Goal: Information Seeking & Learning: Learn about a topic

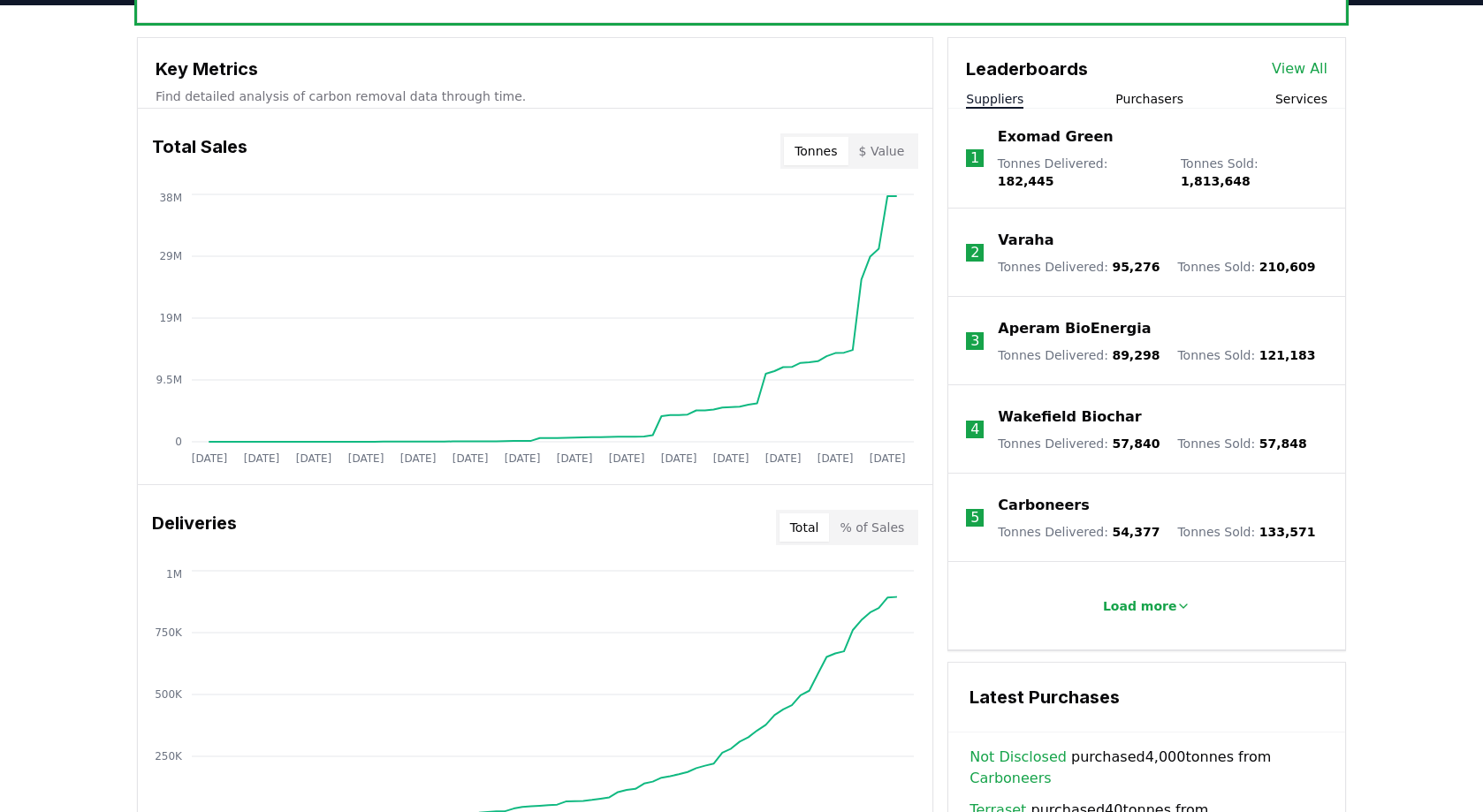
scroll to position [648, 0]
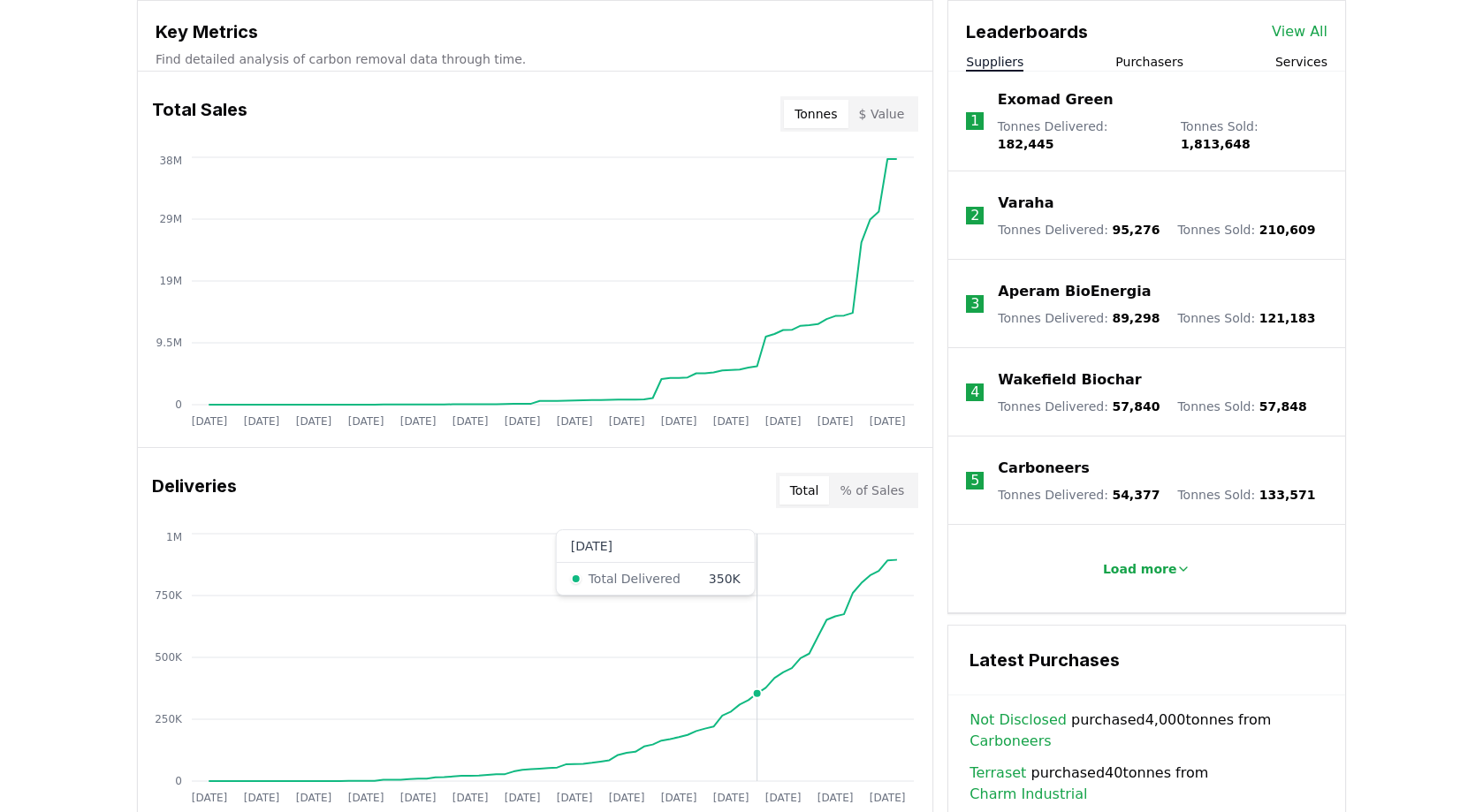
click at [753, 638] on icon "[DATE] [DATE] [DATE] [DATE] [DATE] [DATE] [DATE] [DATE] [DATE] [DATE] [DATE] [D…" at bounding box center [528, 670] width 781 height 283
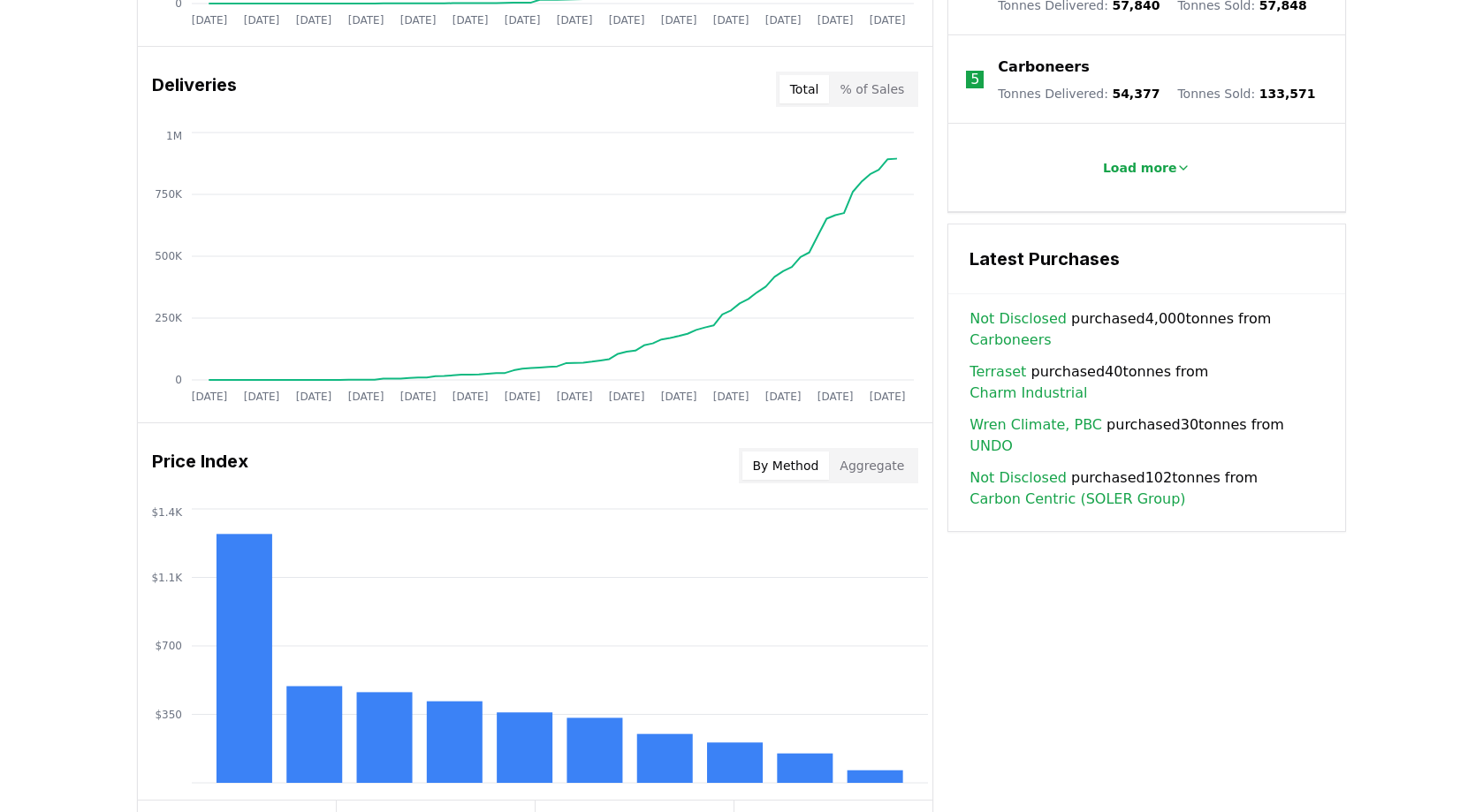
scroll to position [1060, 0]
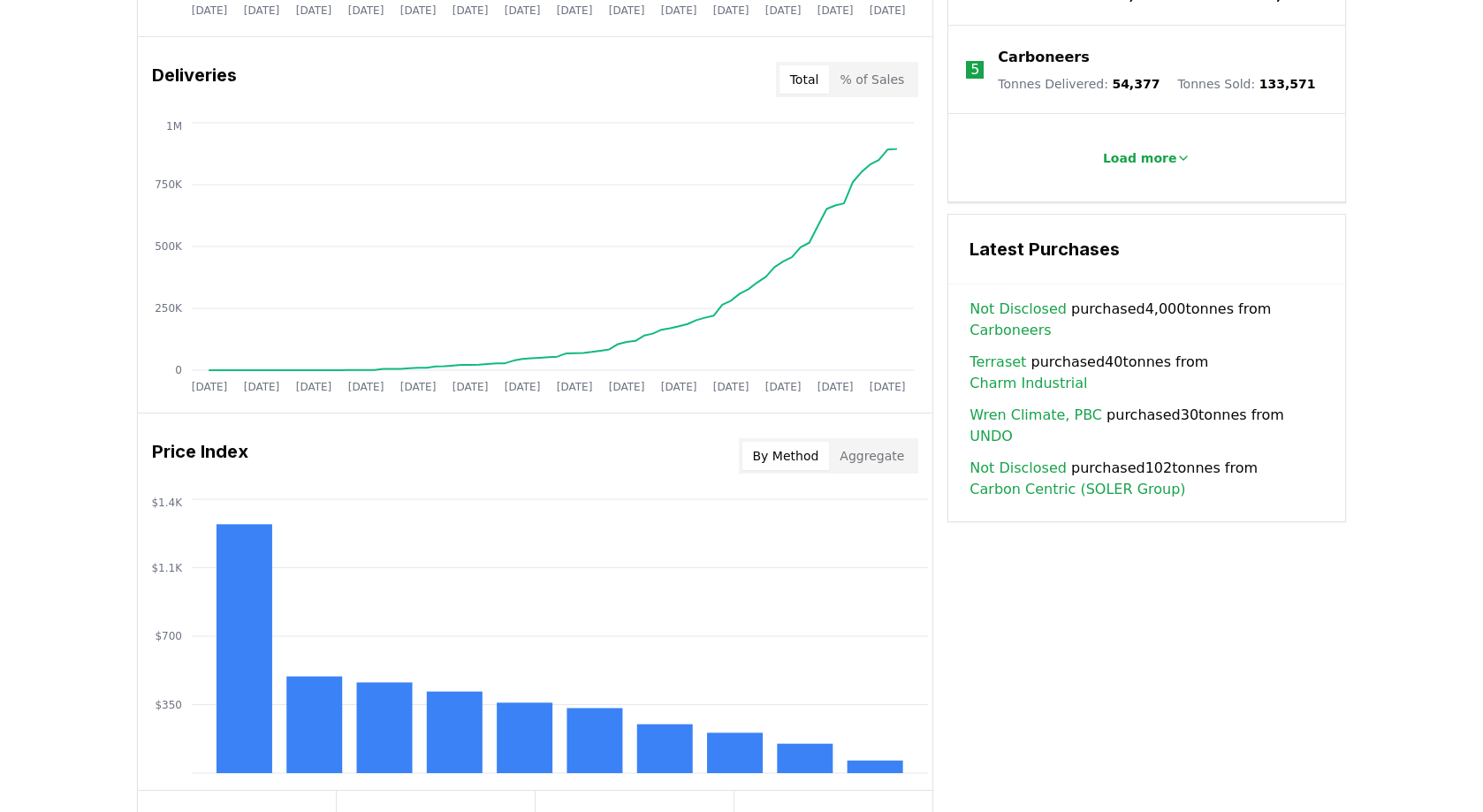
click at [1011, 238] on h3 "Latest Purchases" at bounding box center [1147, 250] width 355 height 27
click at [862, 551] on icon "$350 $700 $1.1K $1.4K" at bounding box center [535, 636] width 794 height 283
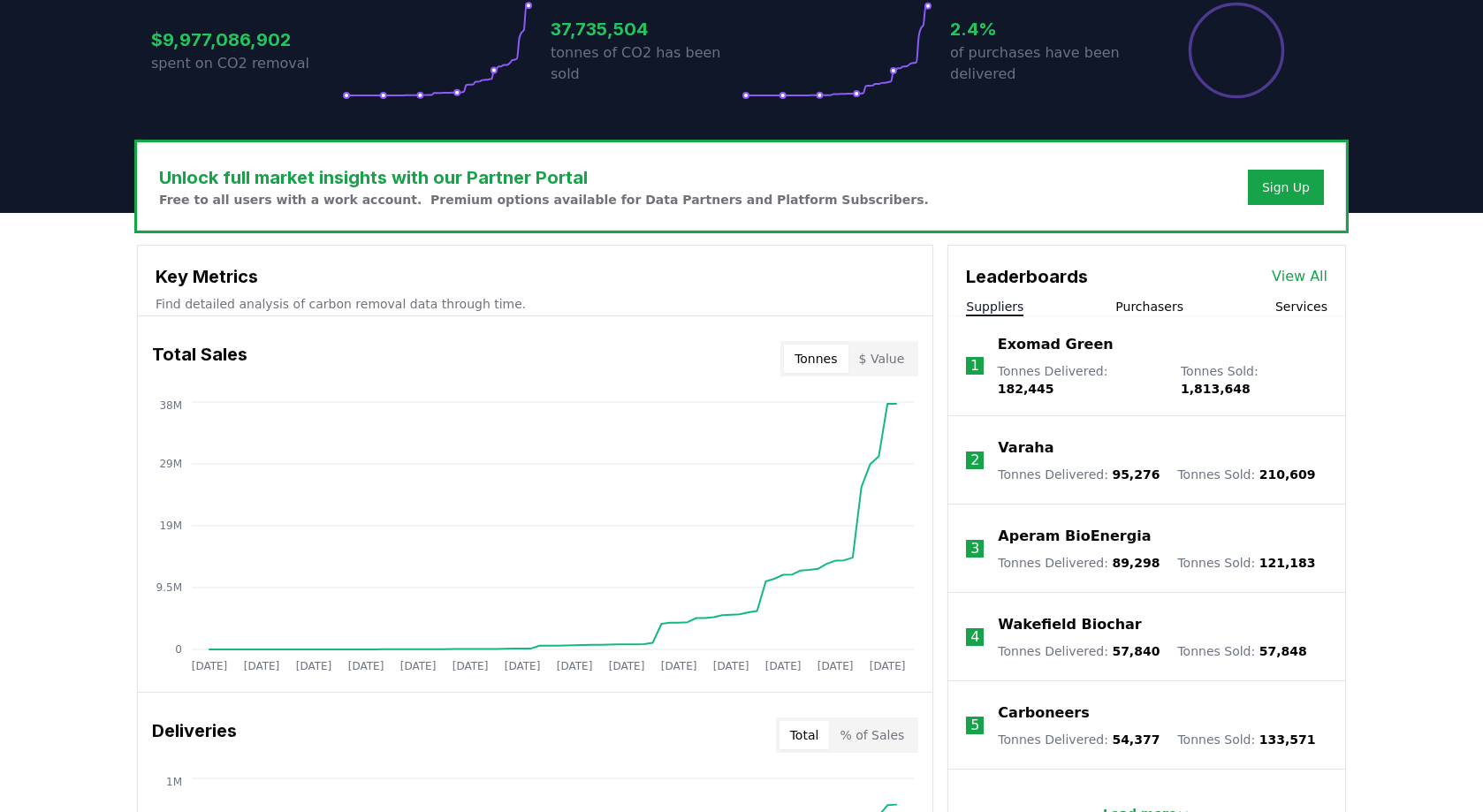
scroll to position [403, 0]
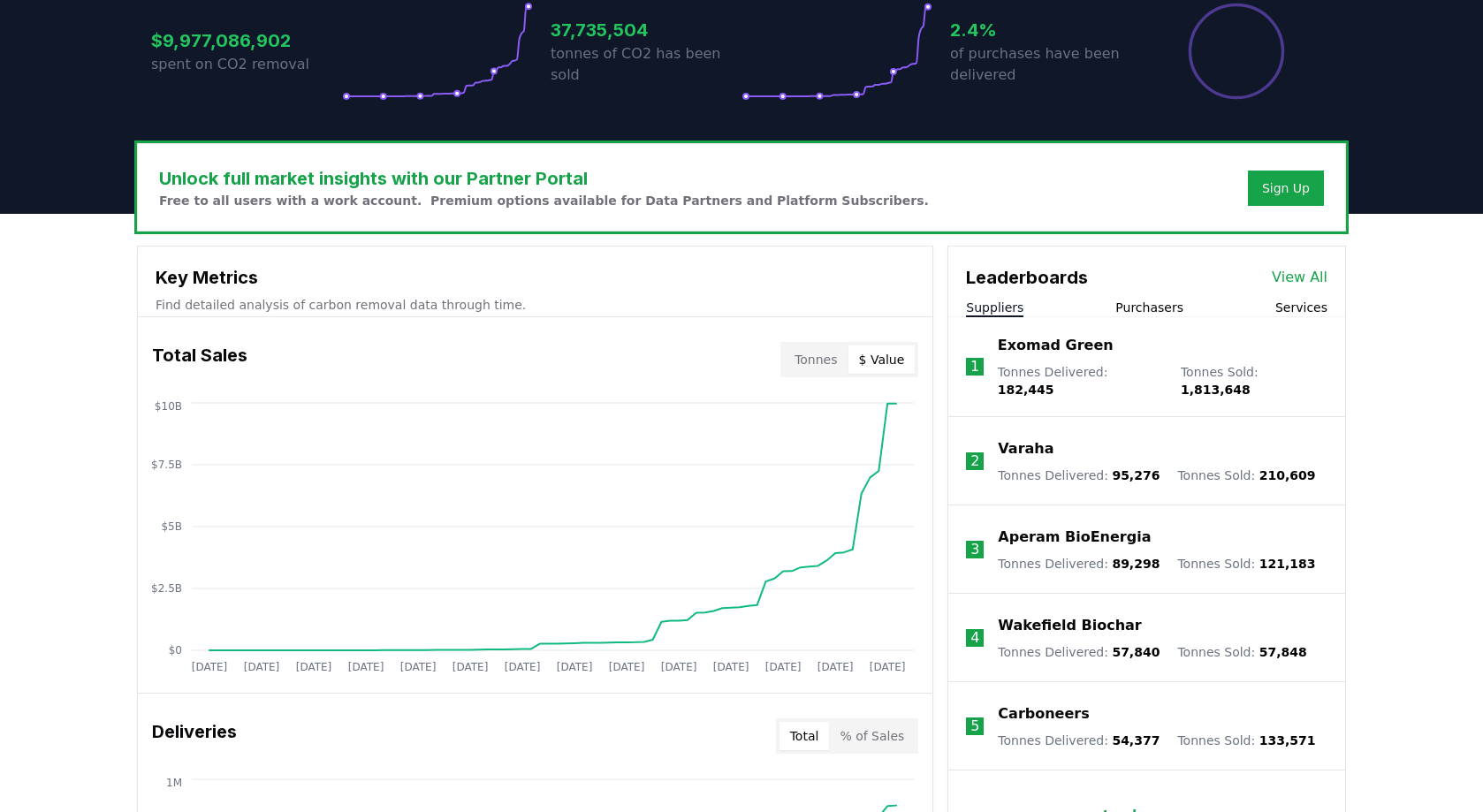
click at [903, 361] on button "$ Value" at bounding box center [882, 359] width 67 height 29
click at [882, 360] on button "$ Value" at bounding box center [882, 359] width 67 height 29
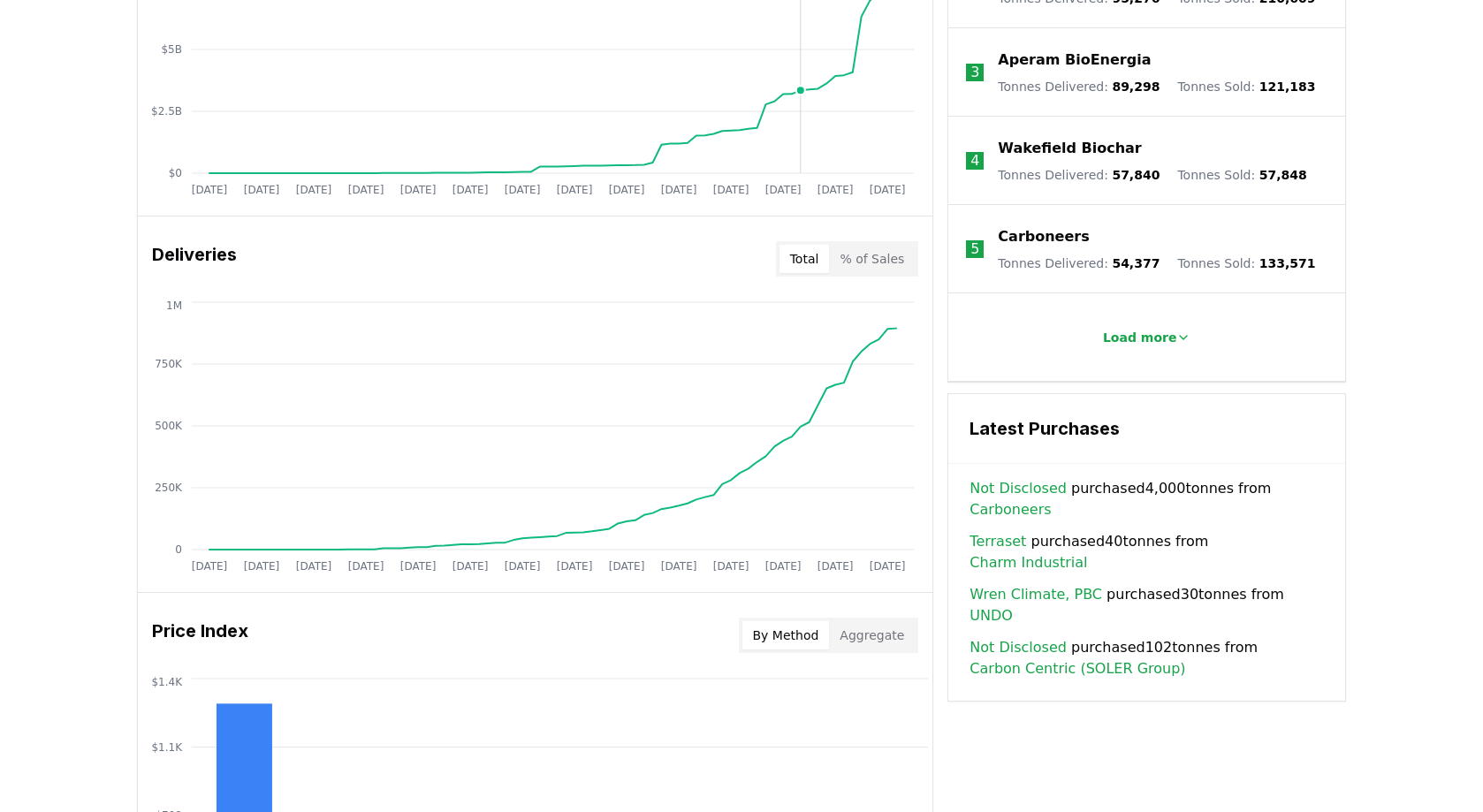
scroll to position [911, 0]
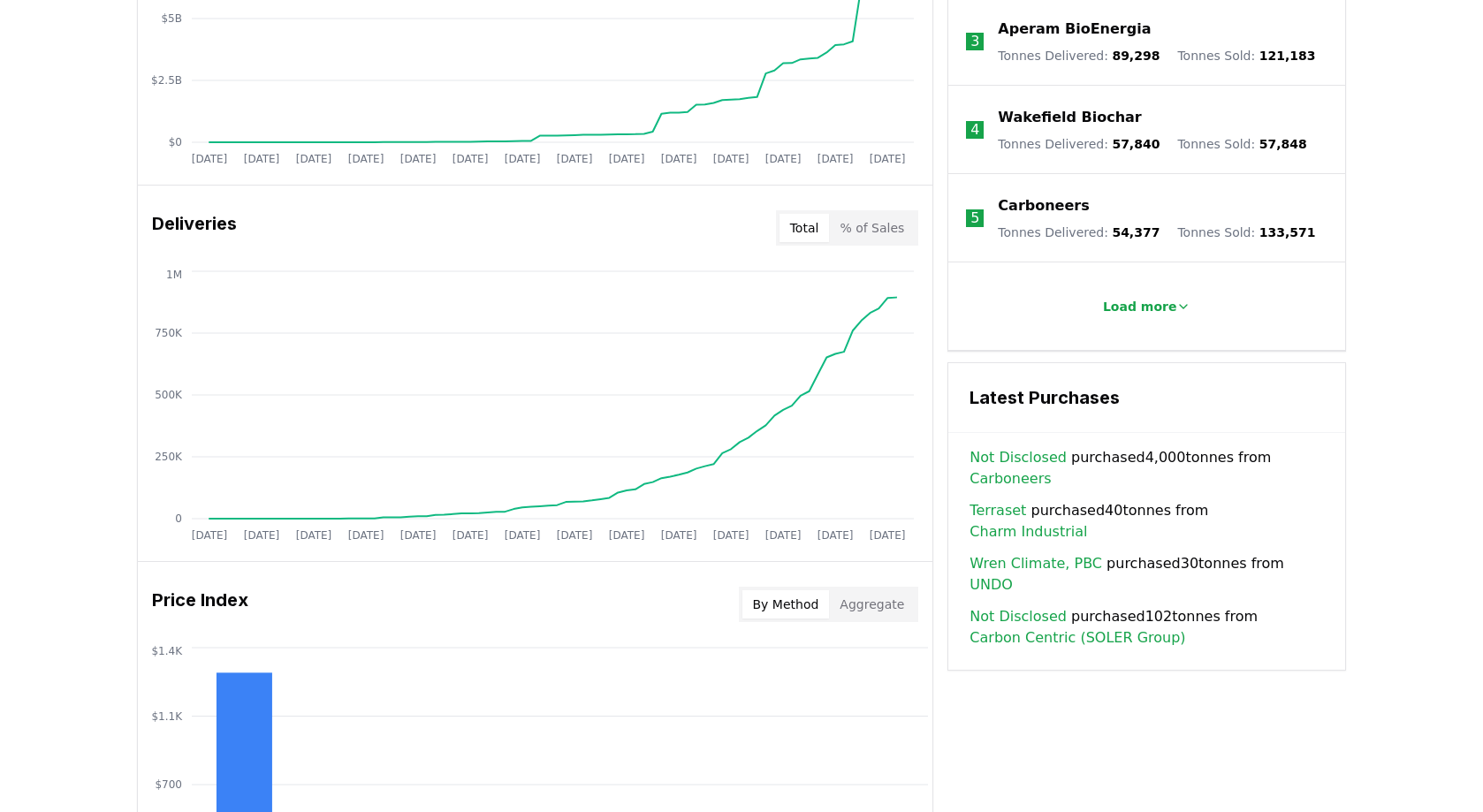
click at [814, 226] on button "Total" at bounding box center [804, 228] width 51 height 29
click at [872, 223] on button "% of Sales" at bounding box center [872, 228] width 86 height 29
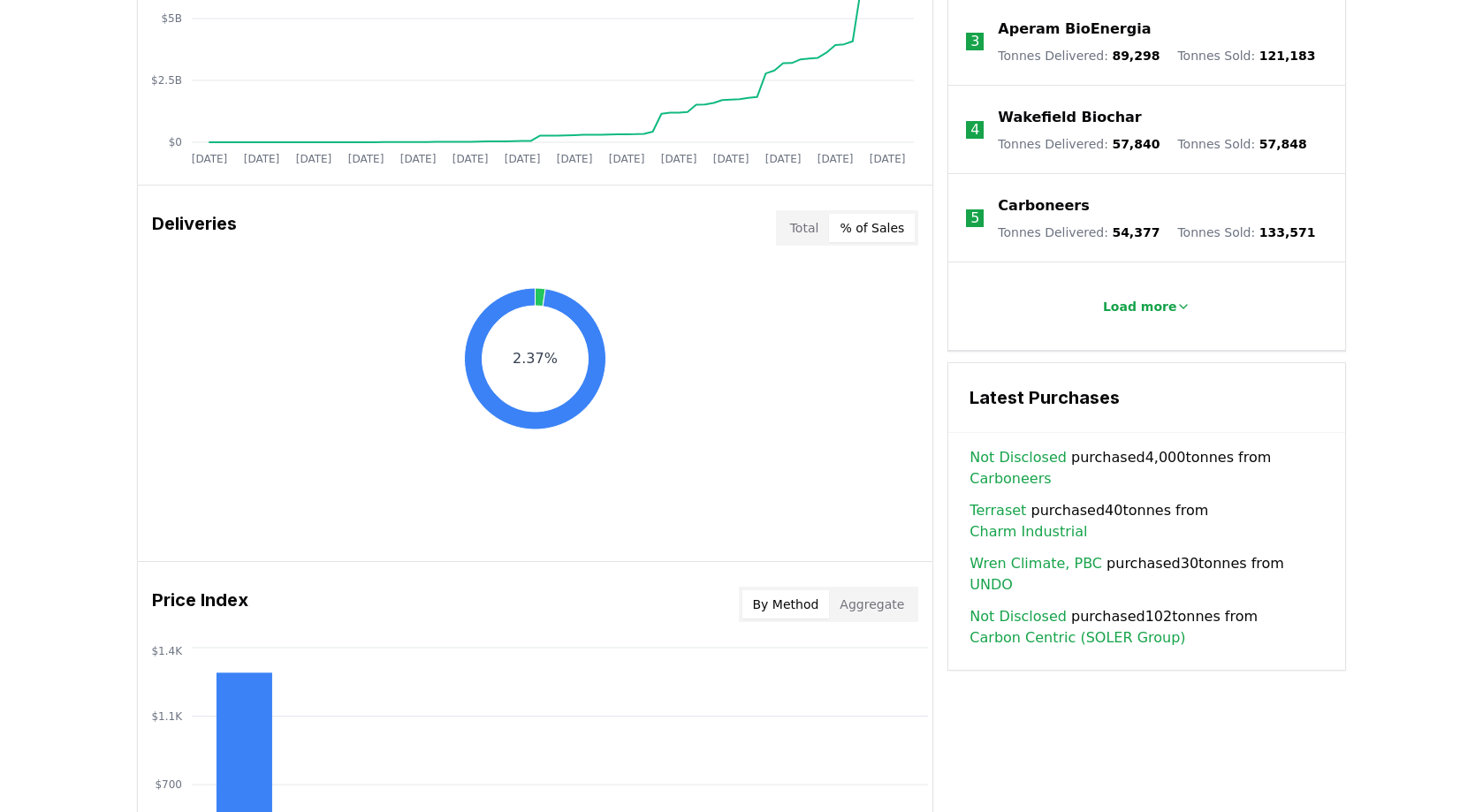
click at [802, 227] on button "Total" at bounding box center [804, 228] width 51 height 29
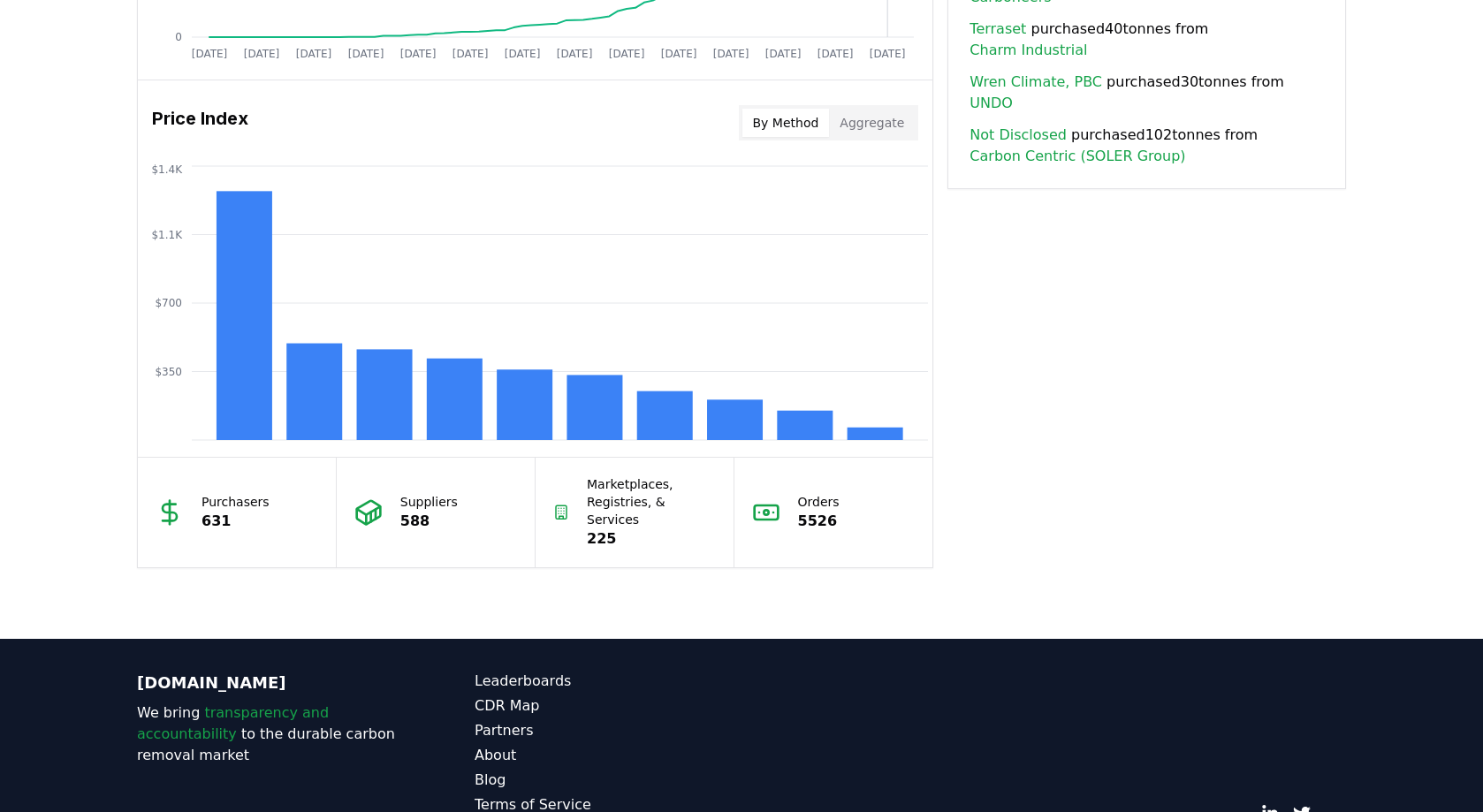
scroll to position [1431, 0]
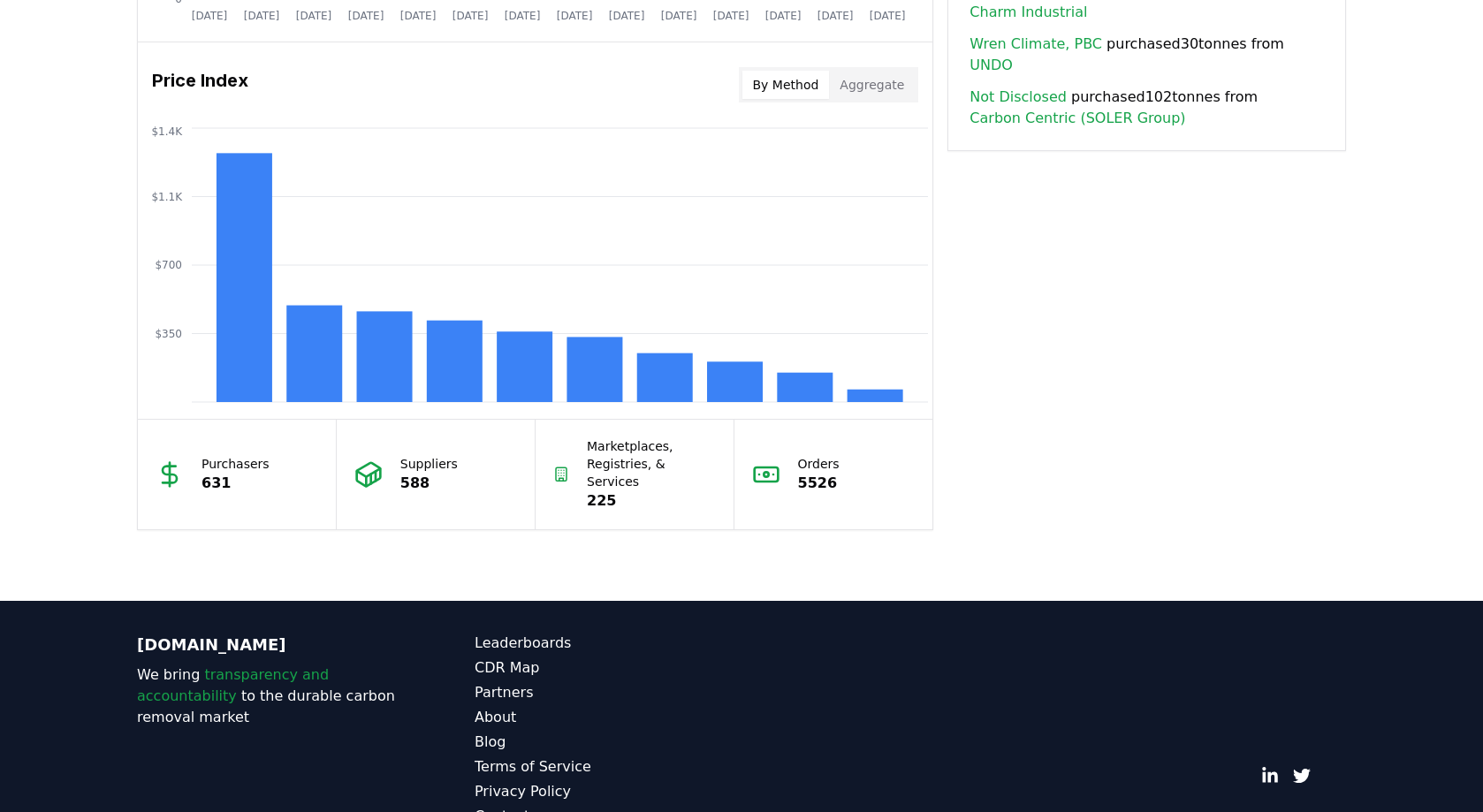
click at [802, 86] on button "By Method" at bounding box center [786, 85] width 88 height 29
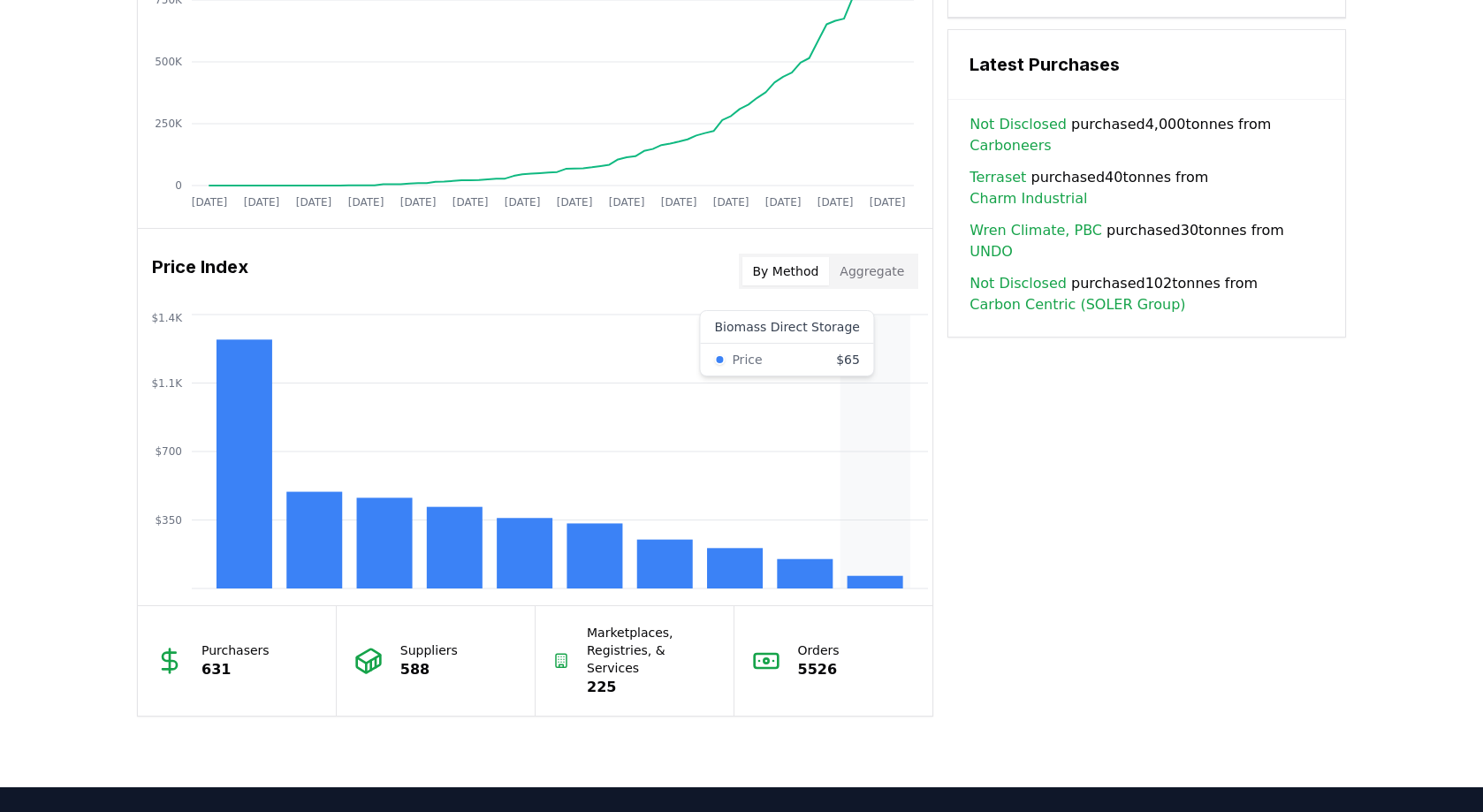
scroll to position [1191, 0]
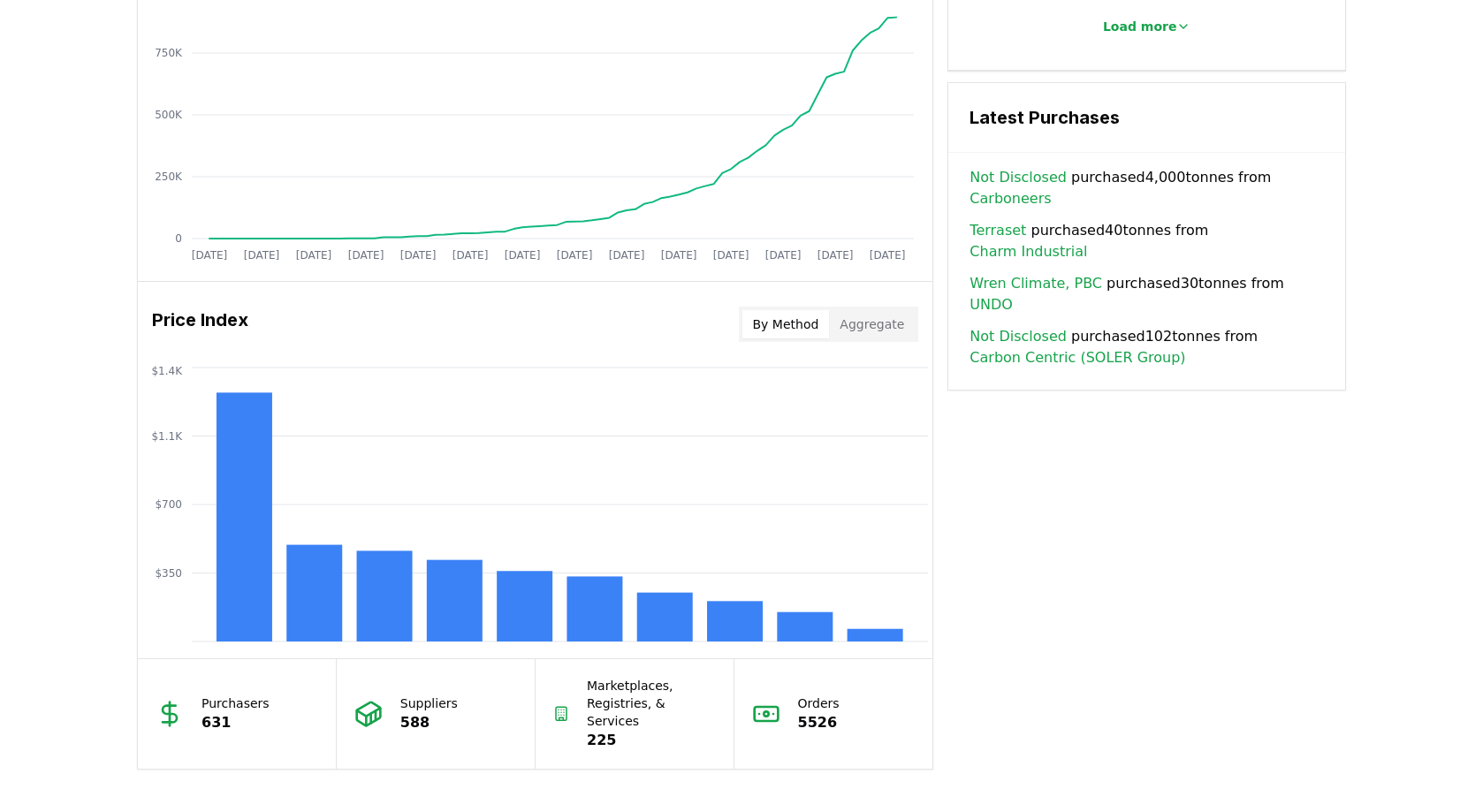
click at [882, 327] on button "Aggregate" at bounding box center [872, 324] width 86 height 29
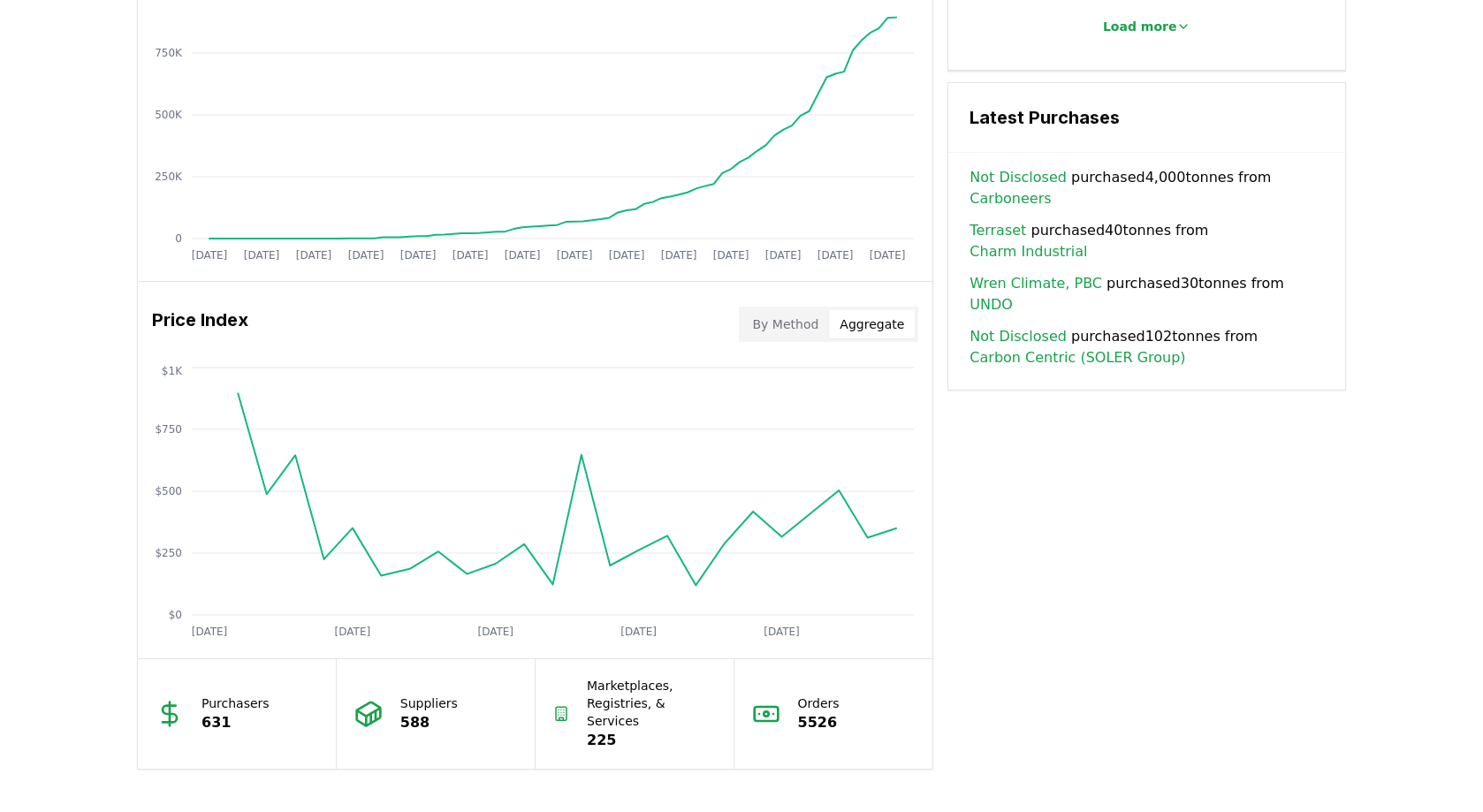
click at [878, 327] on button "Aggregate" at bounding box center [872, 324] width 86 height 29
click at [805, 331] on button "By Method" at bounding box center [786, 324] width 88 height 29
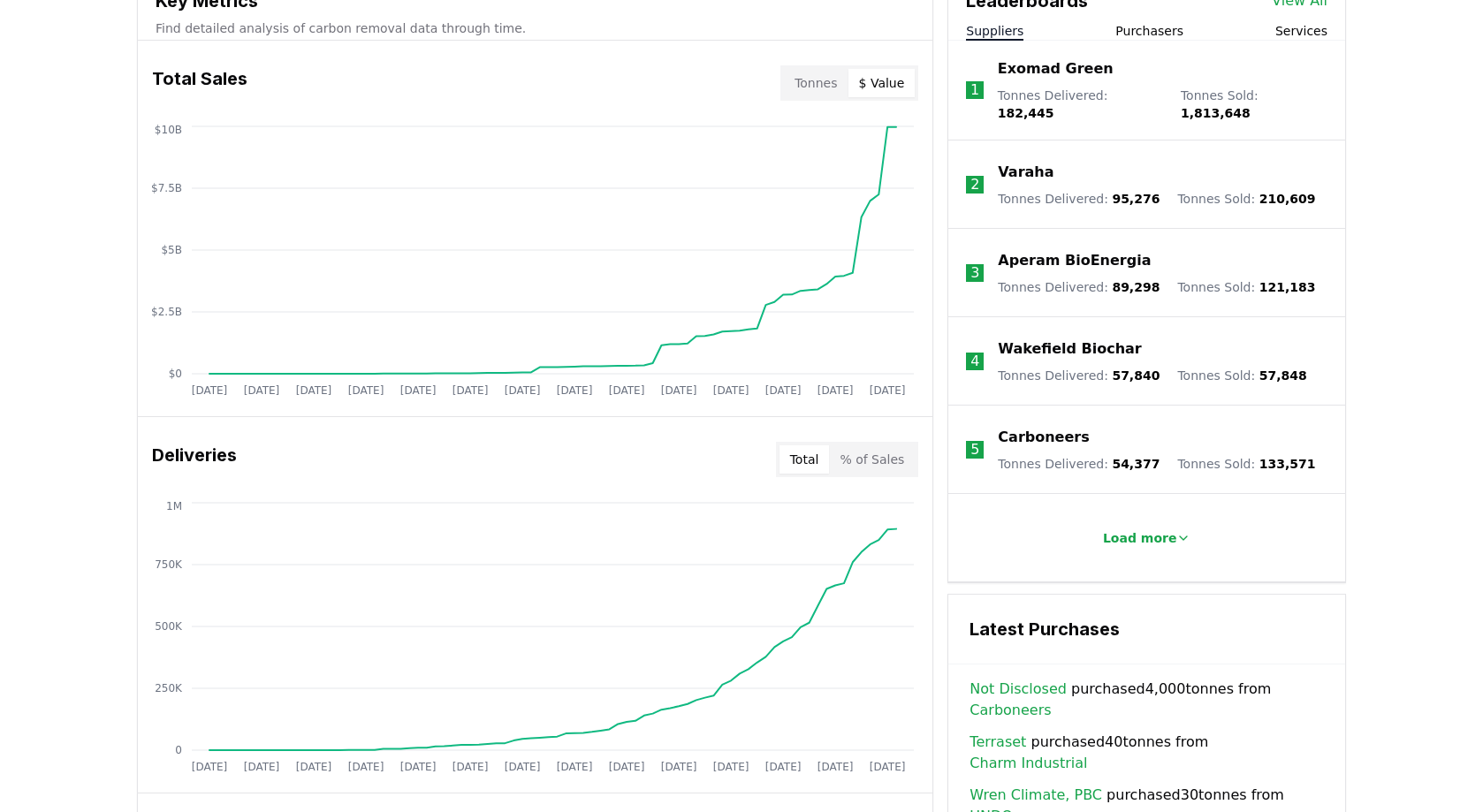
scroll to position [682, 0]
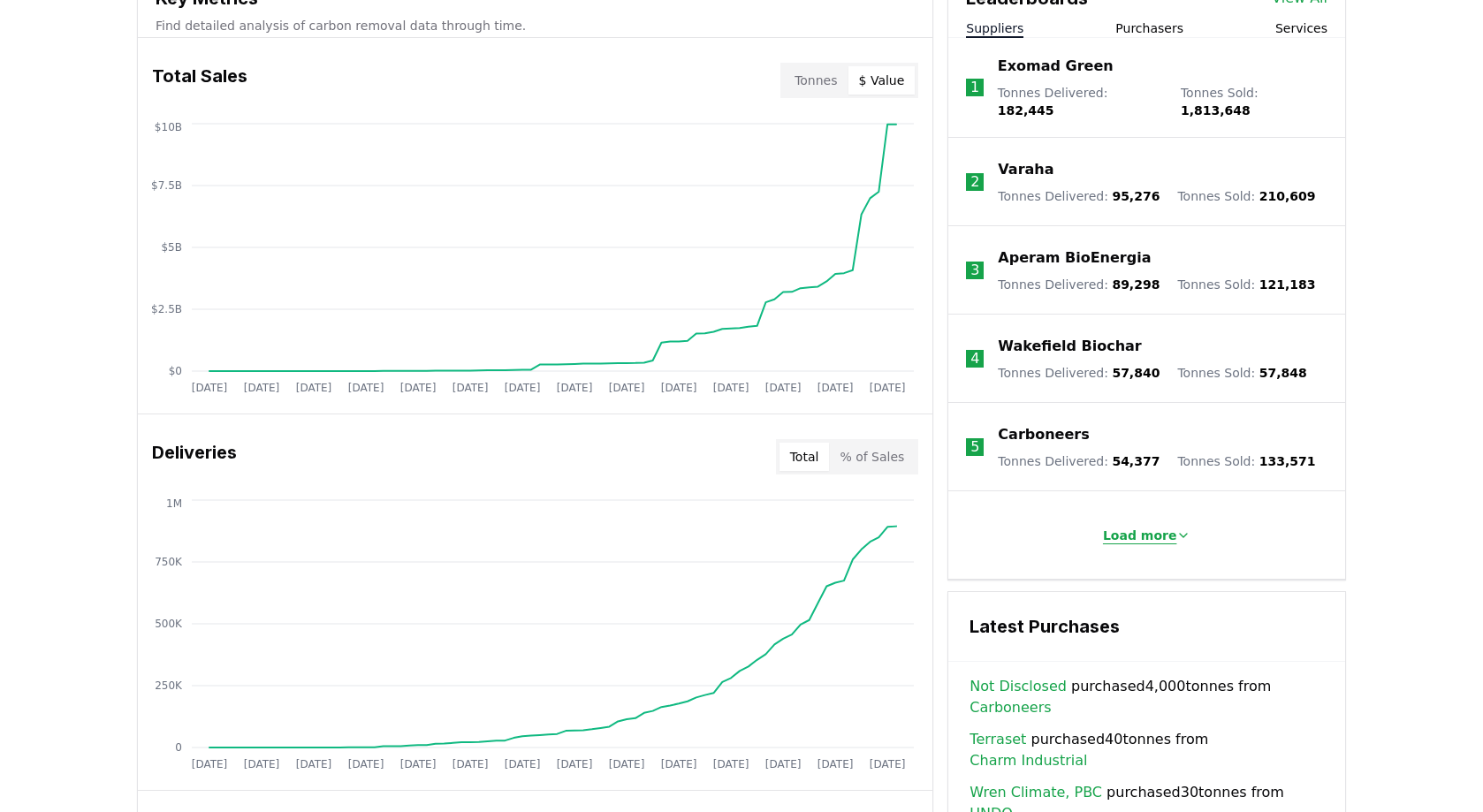
click at [1138, 527] on p "Load more" at bounding box center [1140, 536] width 74 height 18
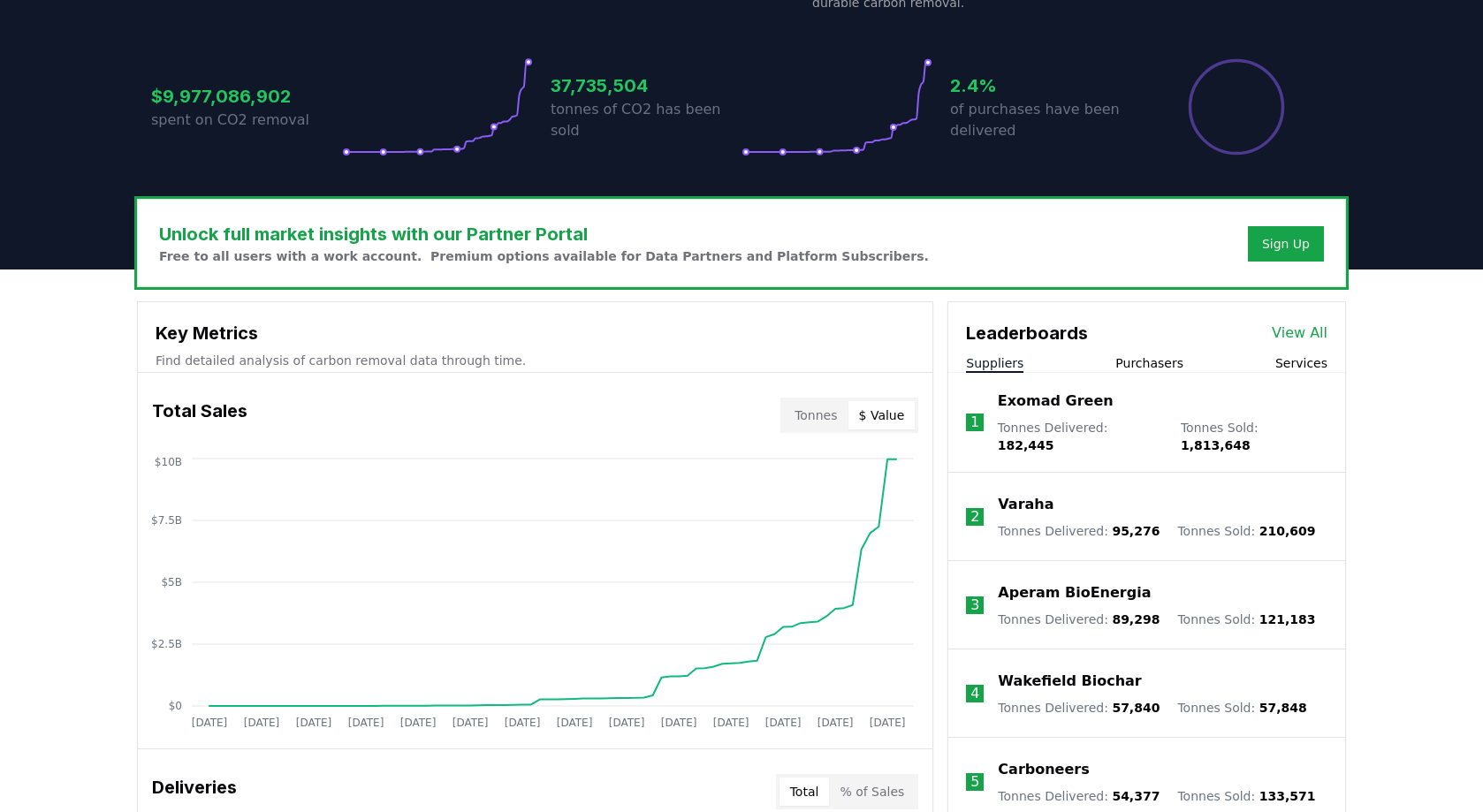
scroll to position [348, 0]
click at [1160, 366] on button "Purchasers" at bounding box center [1148, 362] width 68 height 18
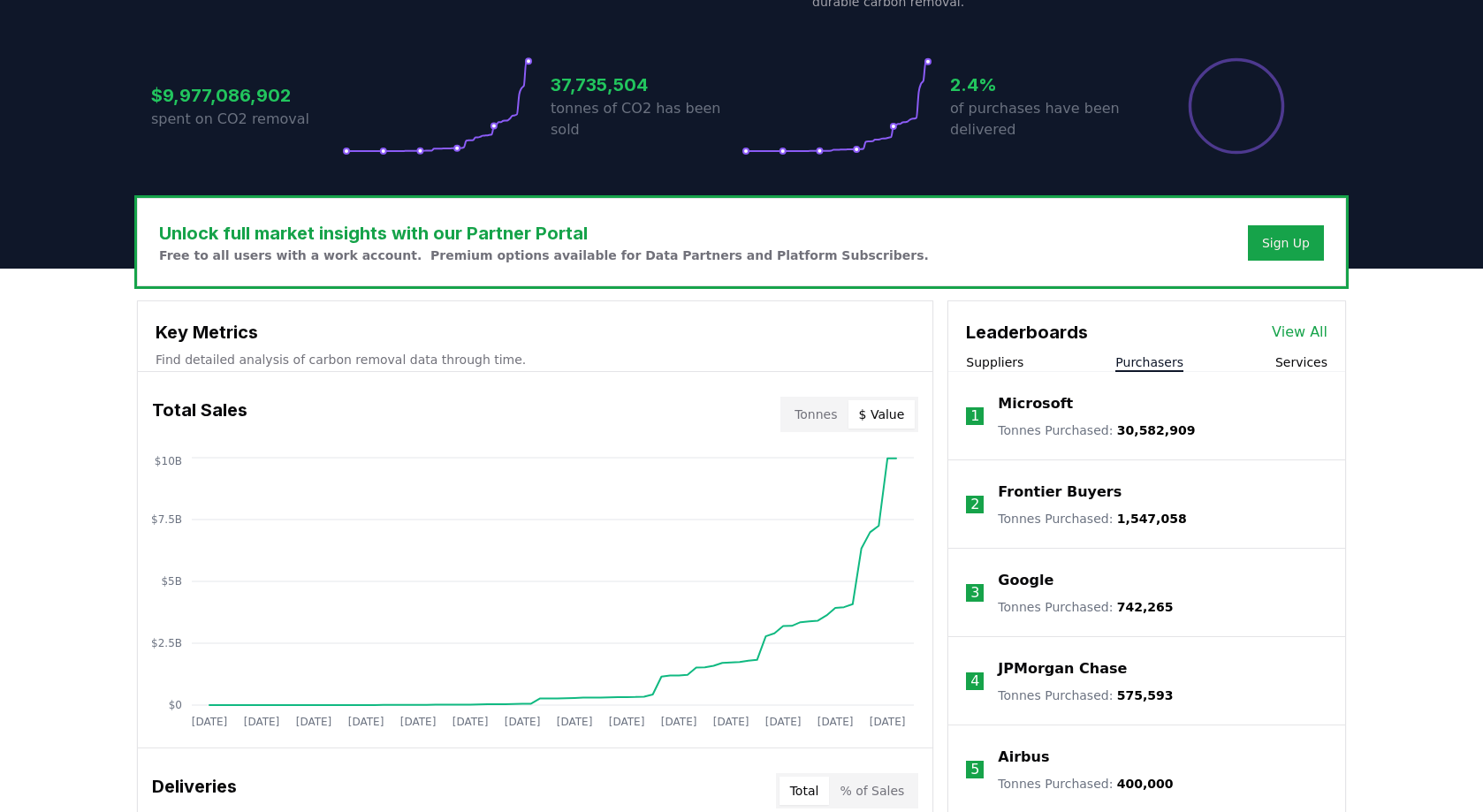
click at [1006, 369] on button "Suppliers" at bounding box center [994, 362] width 57 height 18
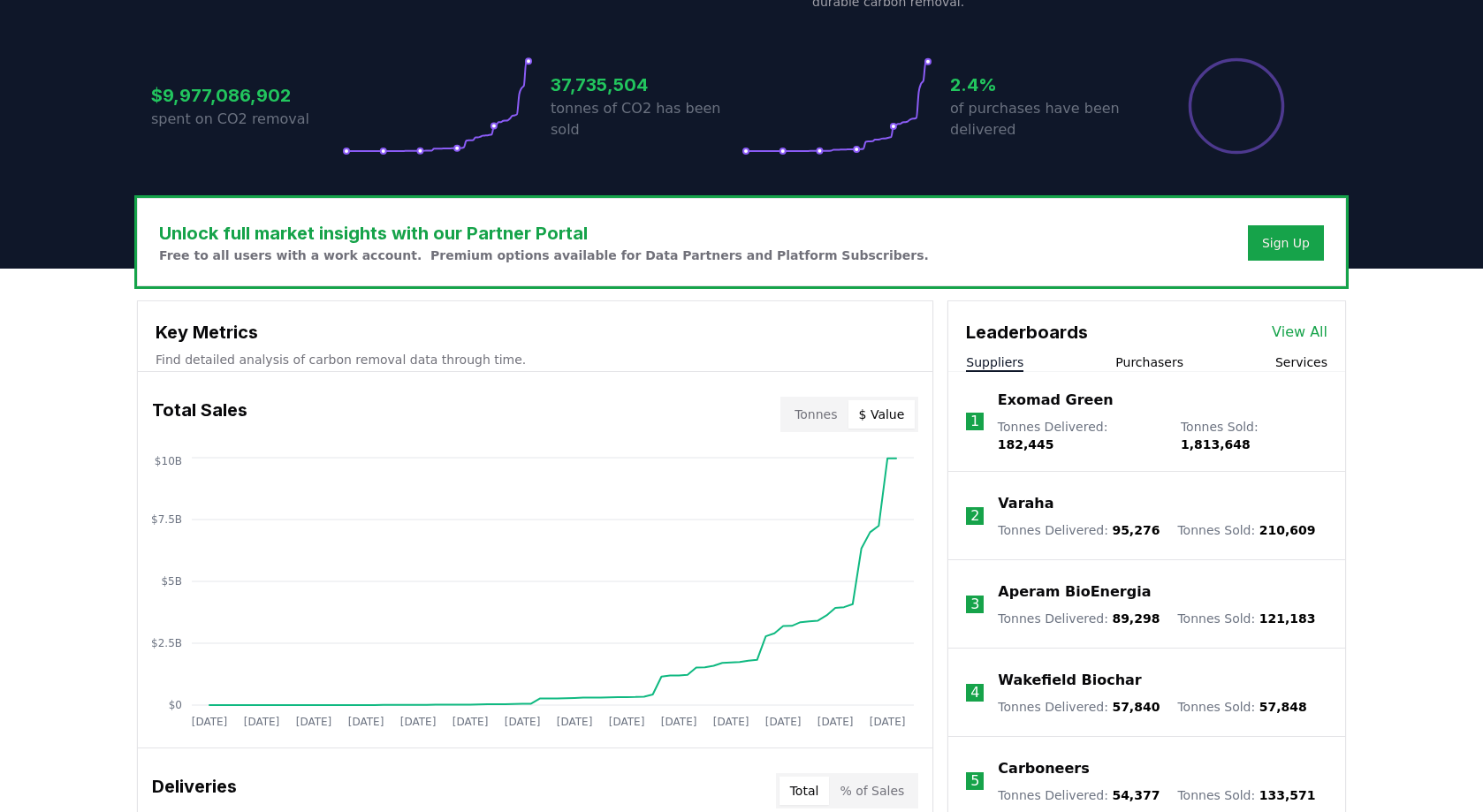
click at [1134, 347] on div "Leaderboards View All Suppliers Purchasers Services" at bounding box center [1147, 336] width 396 height 71
click at [1157, 353] on div "Leaderboards View All Suppliers Purchasers Services" at bounding box center [1147, 336] width 396 height 71
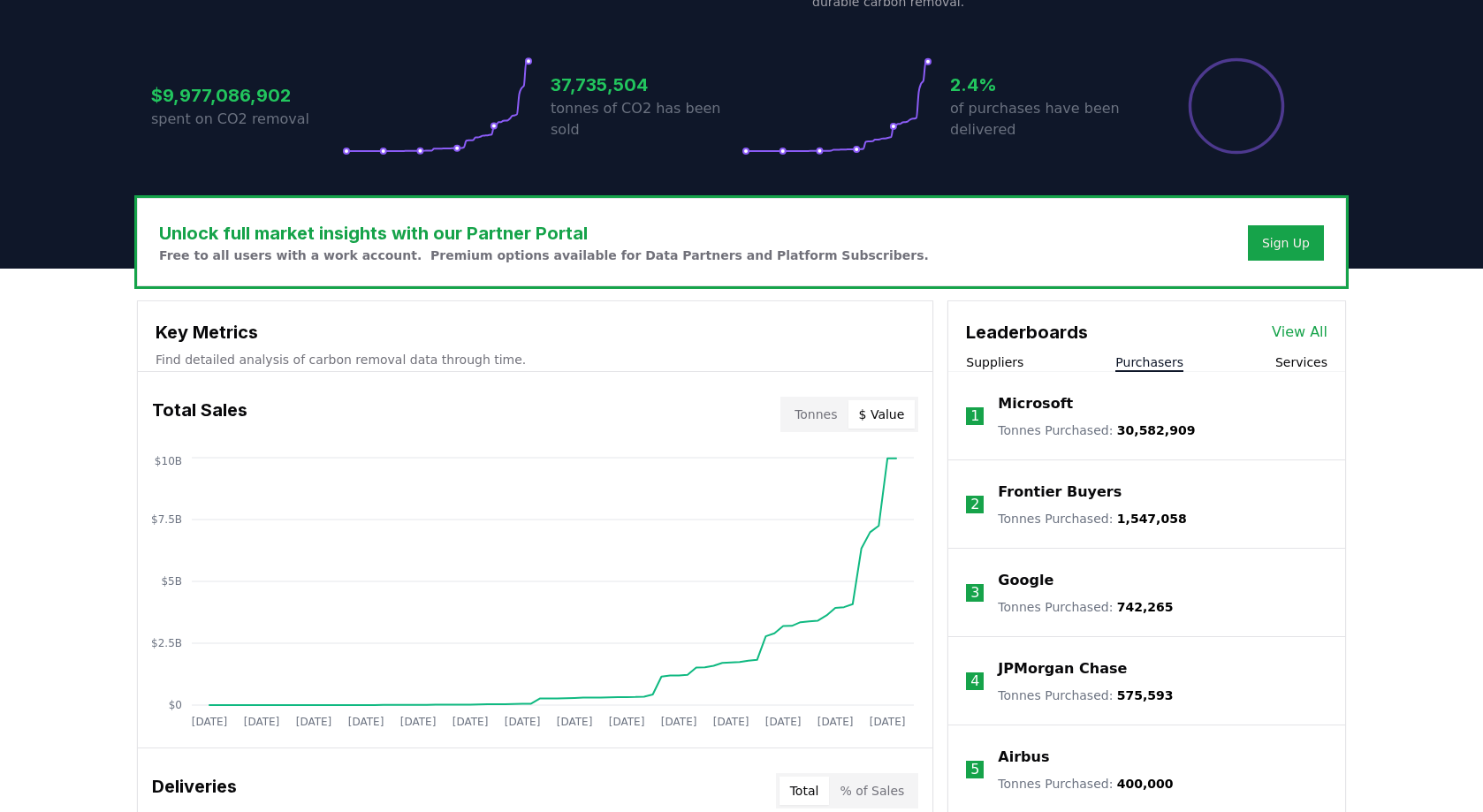
click at [1151, 364] on button "Purchasers" at bounding box center [1148, 362] width 68 height 18
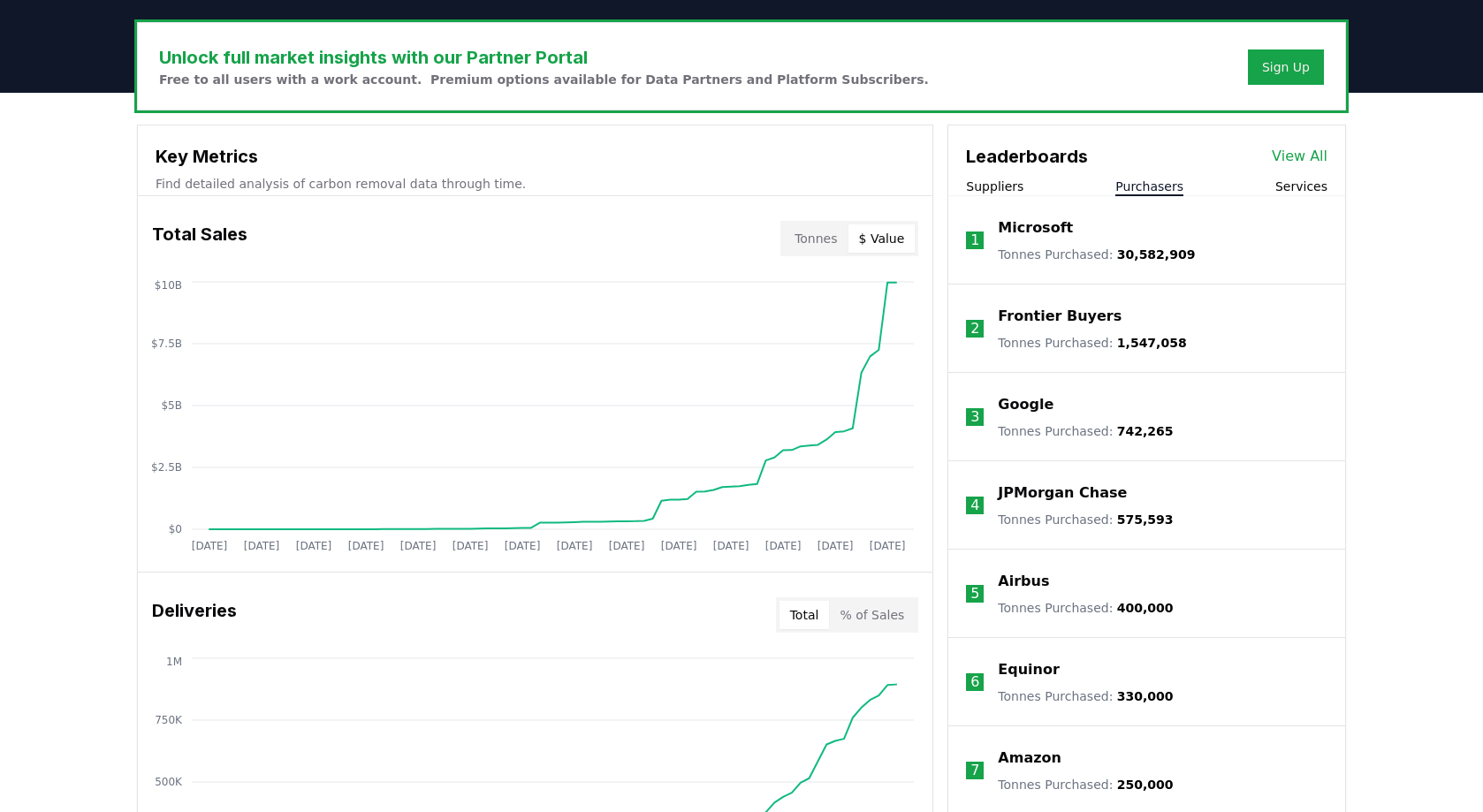
scroll to position [523, 0]
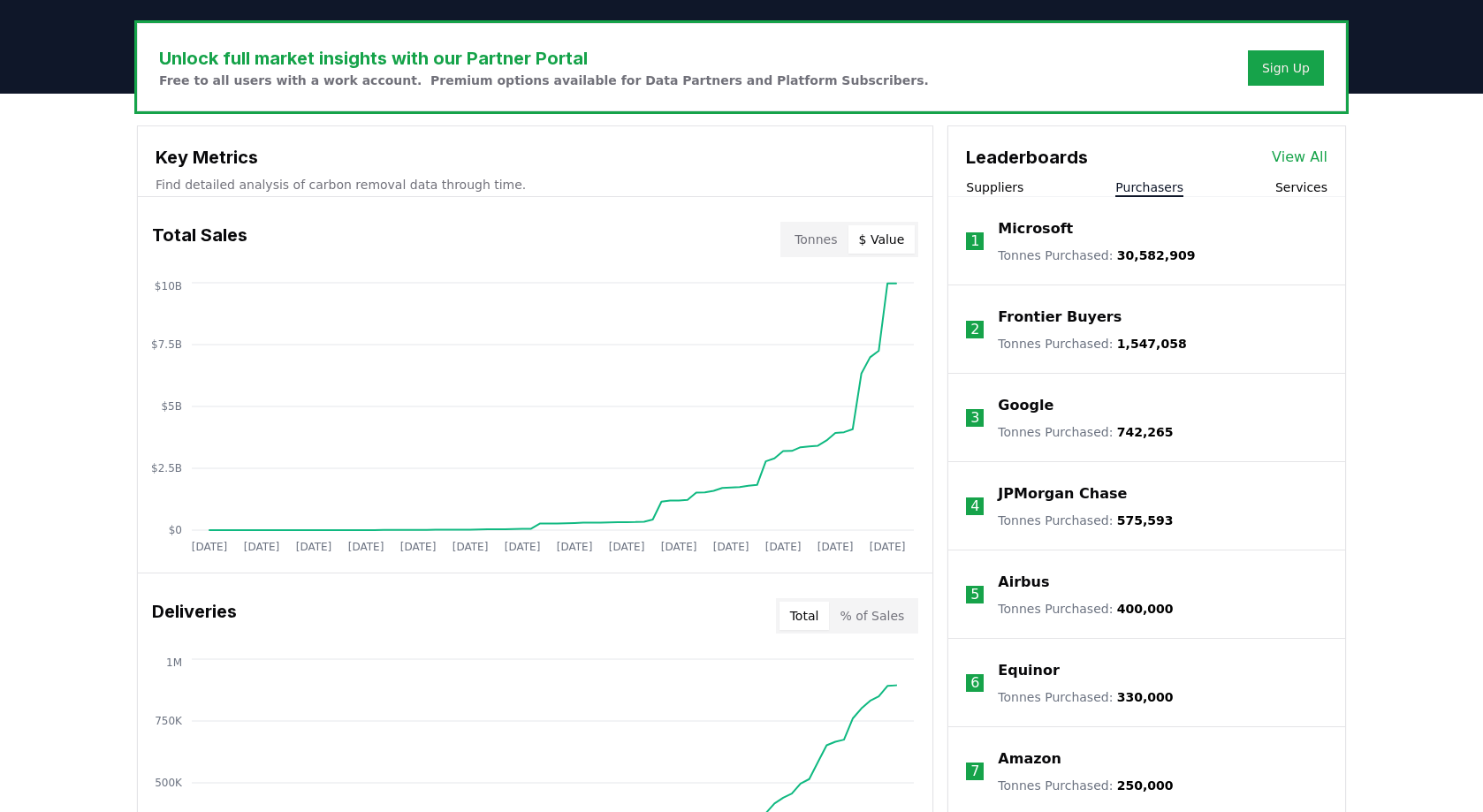
click at [72, 164] on div "Unlock full market insights with our Partner Portal Free to all users with a wo…" at bounding box center [742, 801] width 1483 height 1414
